Goal: Transaction & Acquisition: Purchase product/service

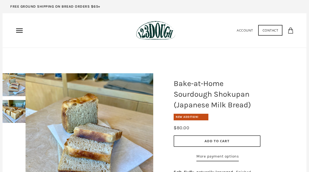
click at [20, 34] on icon "Primary" at bounding box center [19, 31] width 8 height 8
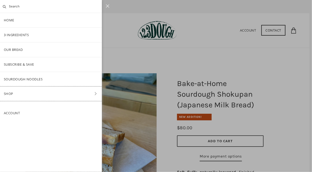
click at [28, 96] on link "Shop" at bounding box center [51, 94] width 102 height 15
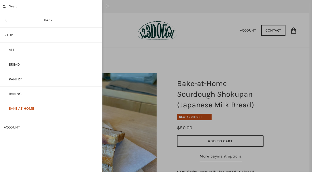
click at [19, 109] on link "Bake-at-Home" at bounding box center [51, 109] width 102 height 15
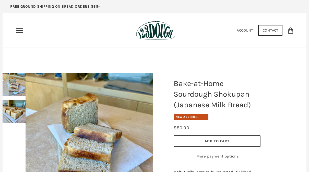
click at [18, 31] on icon "Primary" at bounding box center [19, 31] width 8 height 8
